Goal: Find specific page/section: Find specific page/section

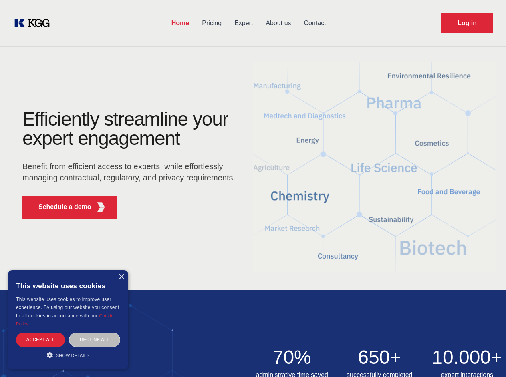
click at [253, 189] on div "Efficiently streamline your expert engagement Benefit from efficient access to …" at bounding box center [131, 168] width 243 height 116
click at [60, 207] on p "Schedule a demo" at bounding box center [64, 208] width 53 height 10
click at [121, 277] on div "× This website uses cookies This website uses cookies to improve user experienc…" at bounding box center [68, 320] width 120 height 99
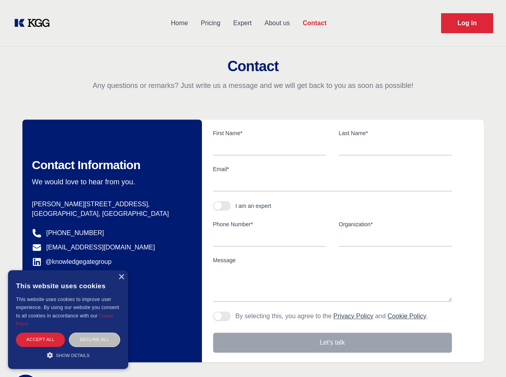
click at [40, 340] on div "Accept all" at bounding box center [40, 340] width 49 height 14
click at [94, 340] on div "Decline all" at bounding box center [94, 340] width 51 height 14
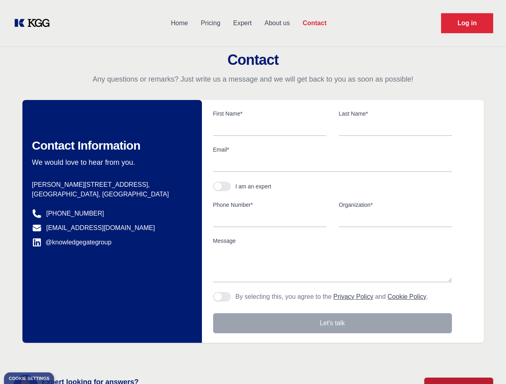
click at [68, 355] on main "Contact Any questions or remarks? Just write us a message and we will get back …" at bounding box center [253, 208] width 506 height 417
